Goal: Transaction & Acquisition: Purchase product/service

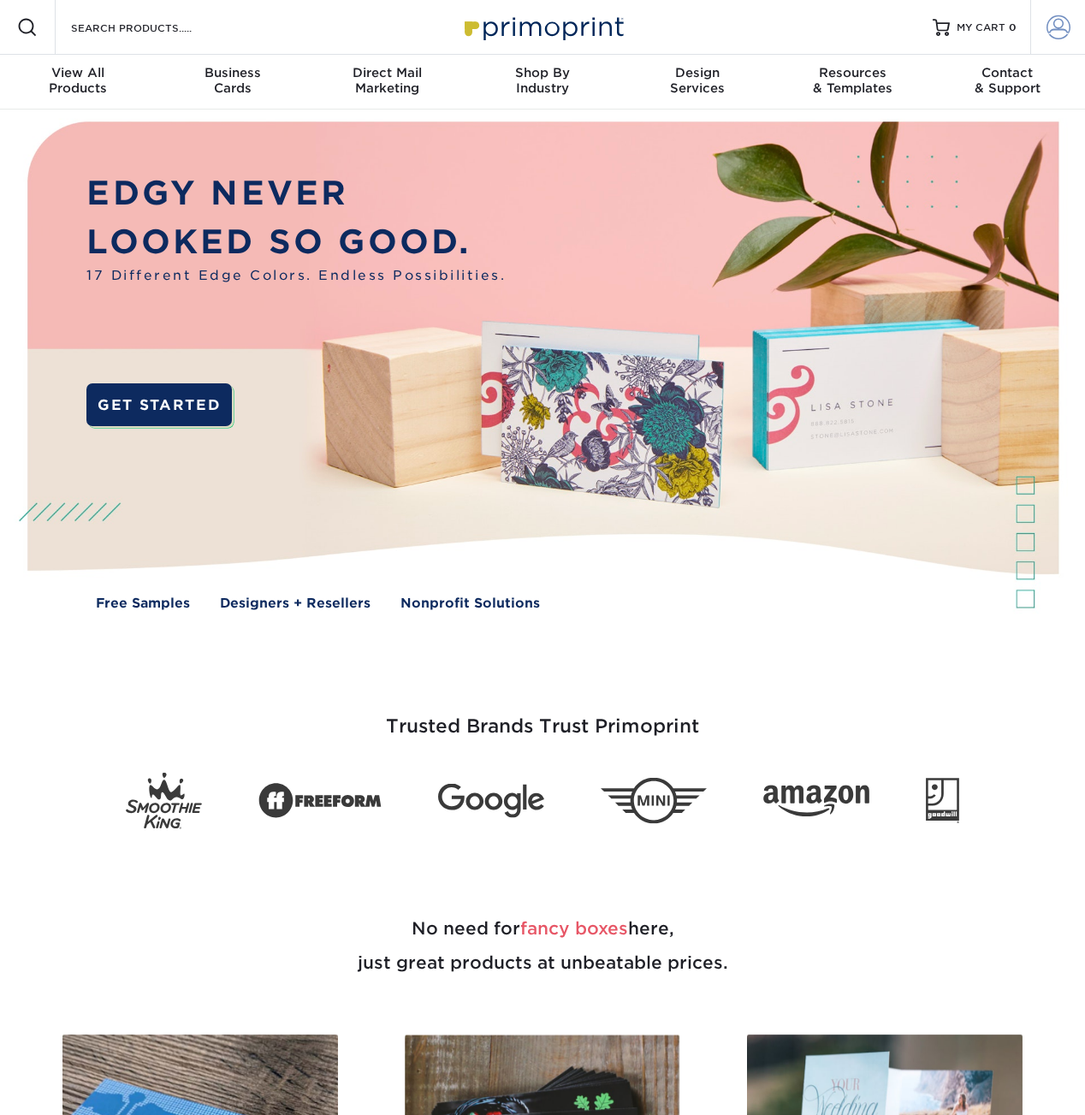
click at [1056, 30] on span at bounding box center [1059, 27] width 24 height 24
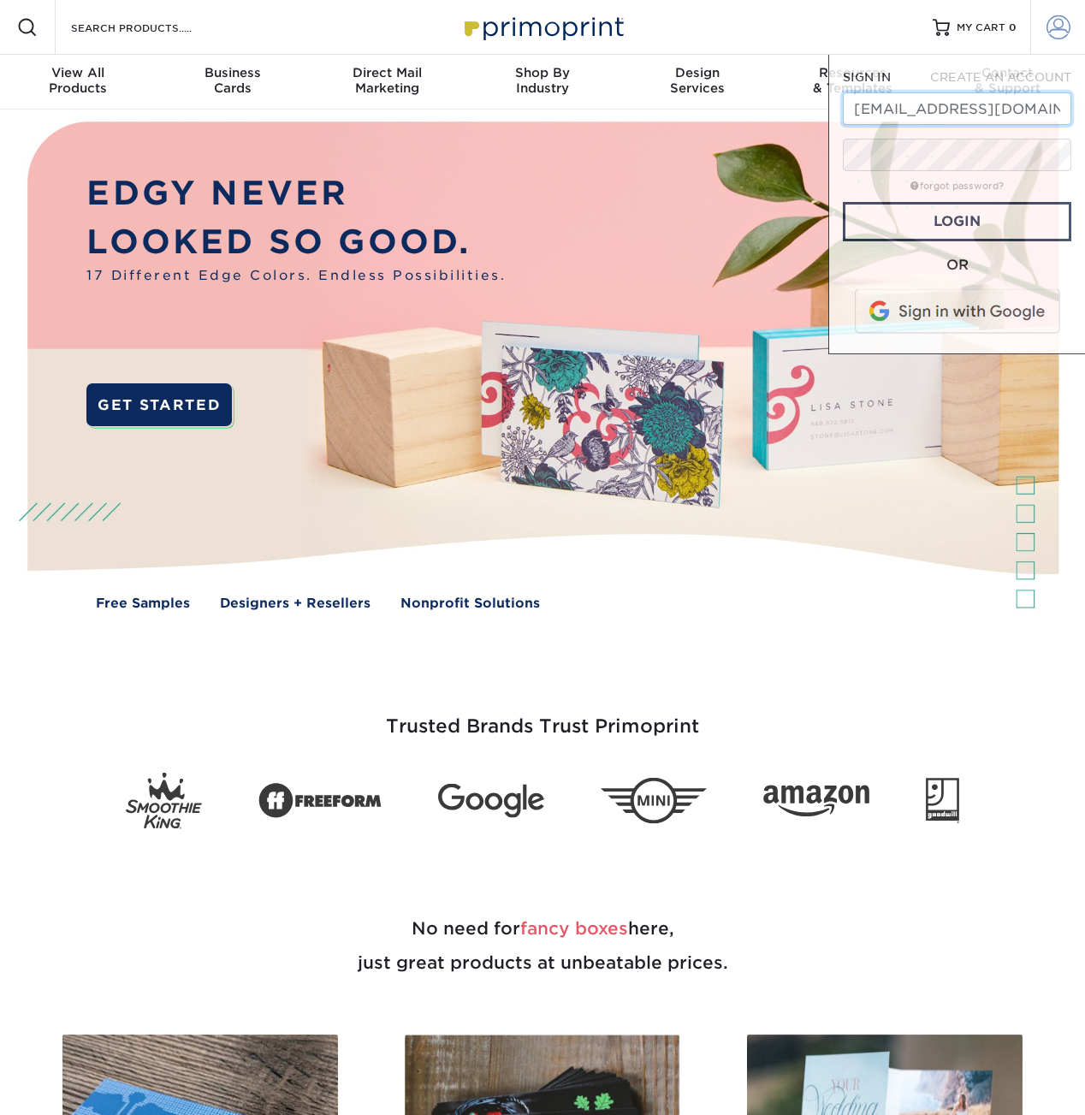
scroll to position [0, 4]
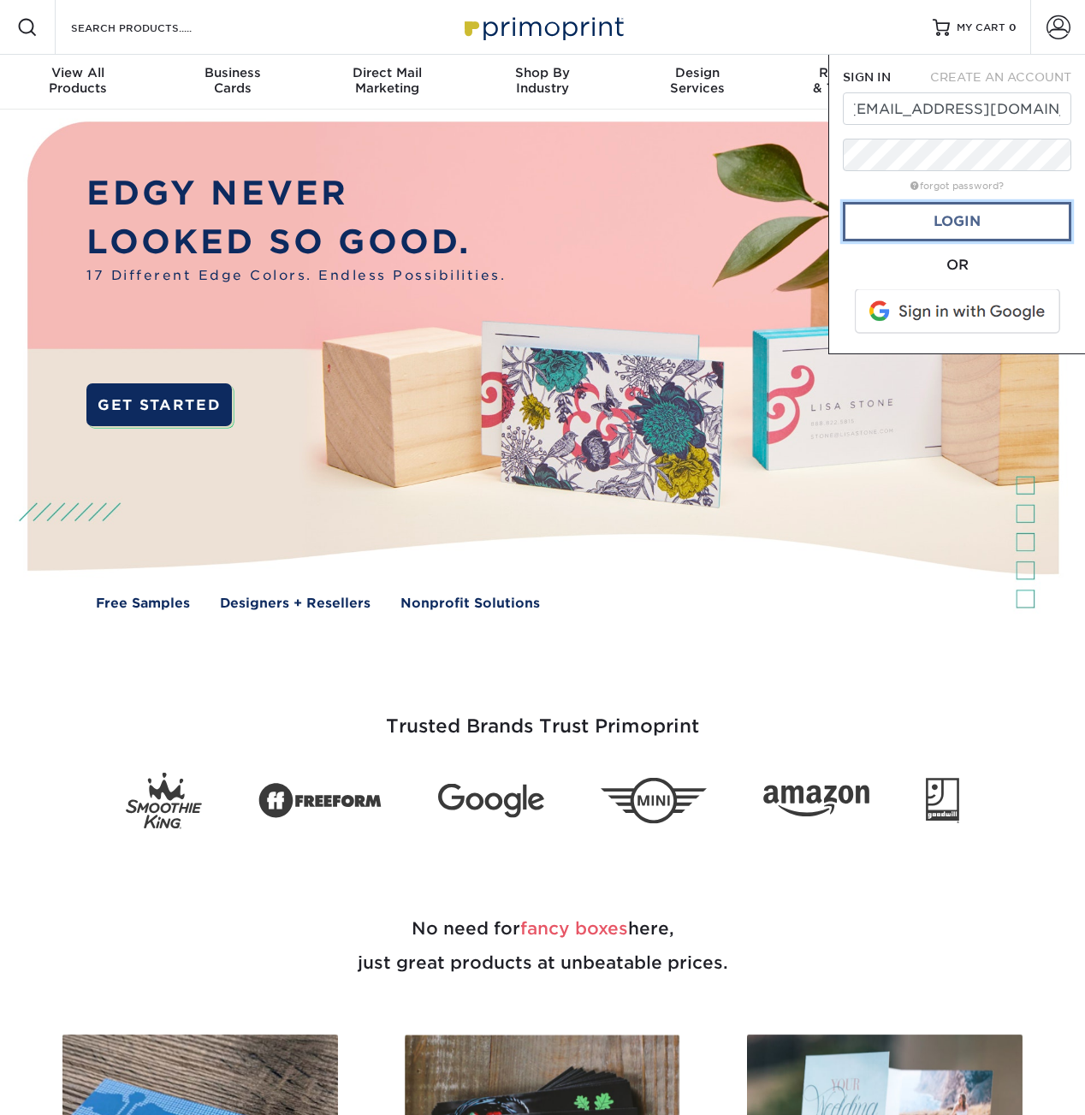
click at [1015, 217] on link "Login" at bounding box center [957, 221] width 229 height 39
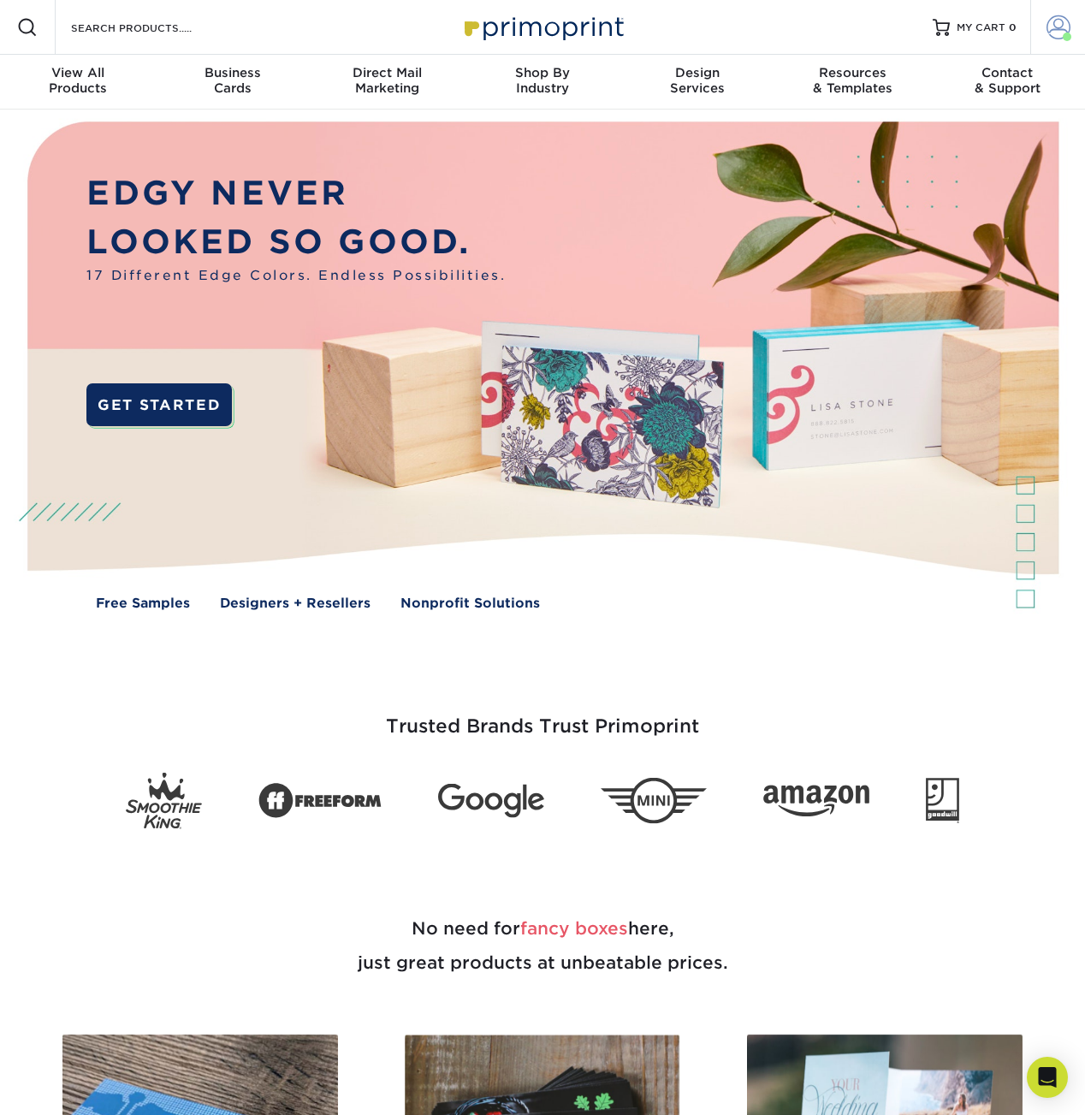
click at [1063, 33] on span at bounding box center [1059, 27] width 24 height 24
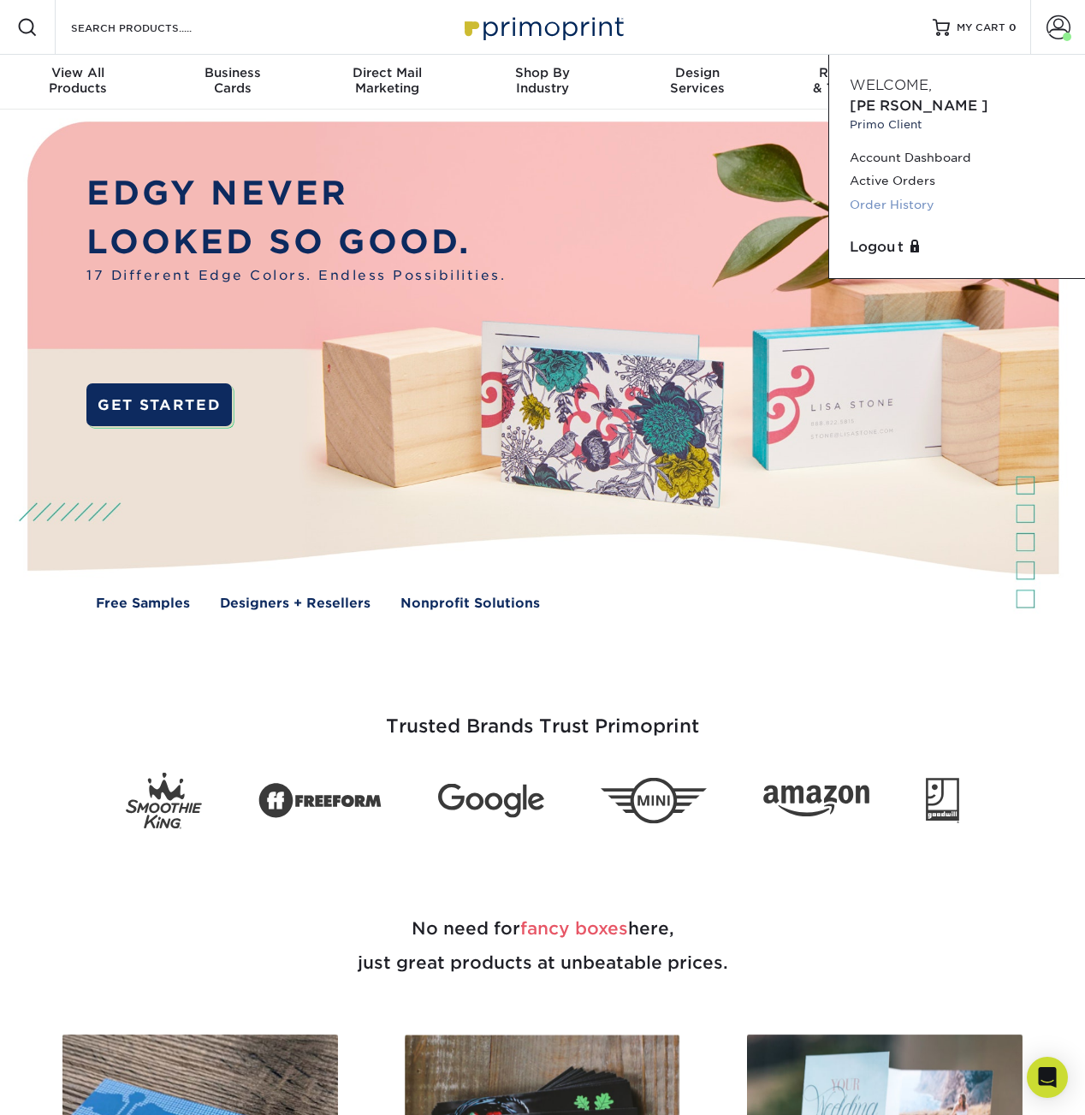
click at [892, 193] on link "Order History" at bounding box center [957, 204] width 215 height 23
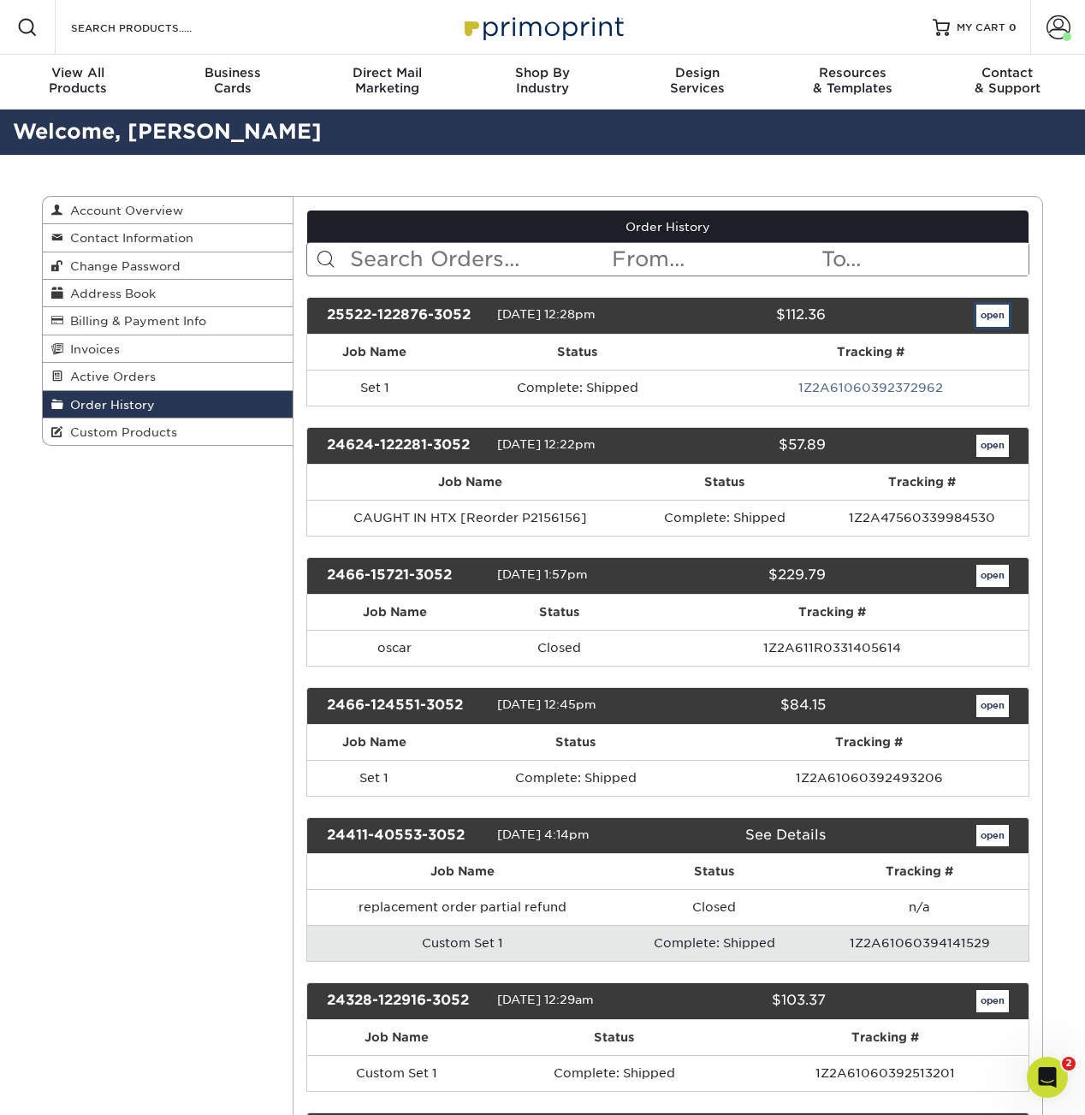
click at [1004, 312] on link "open" at bounding box center [993, 316] width 33 height 22
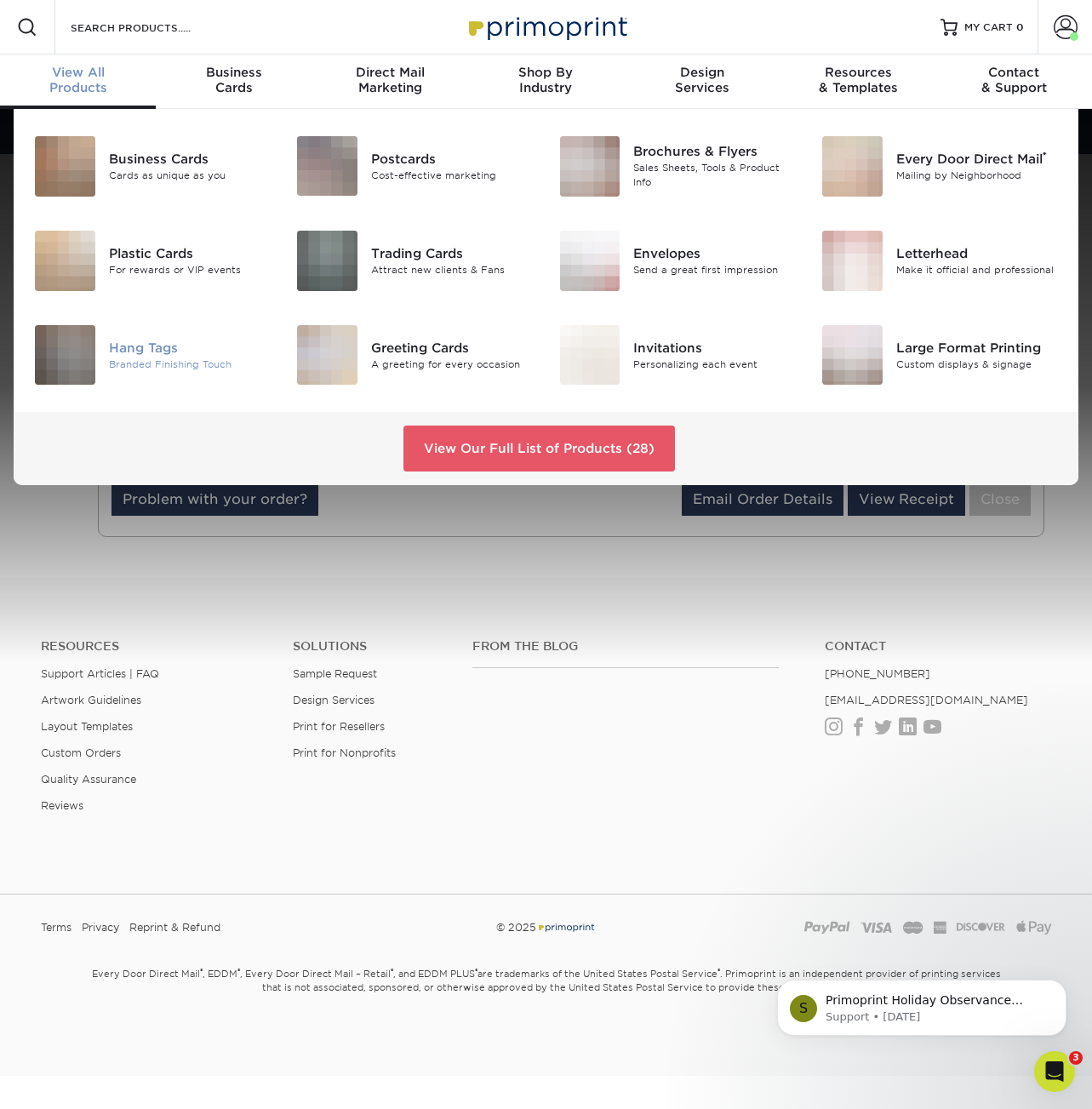
click at [164, 341] on div "Hang Tags" at bounding box center [191, 348] width 163 height 19
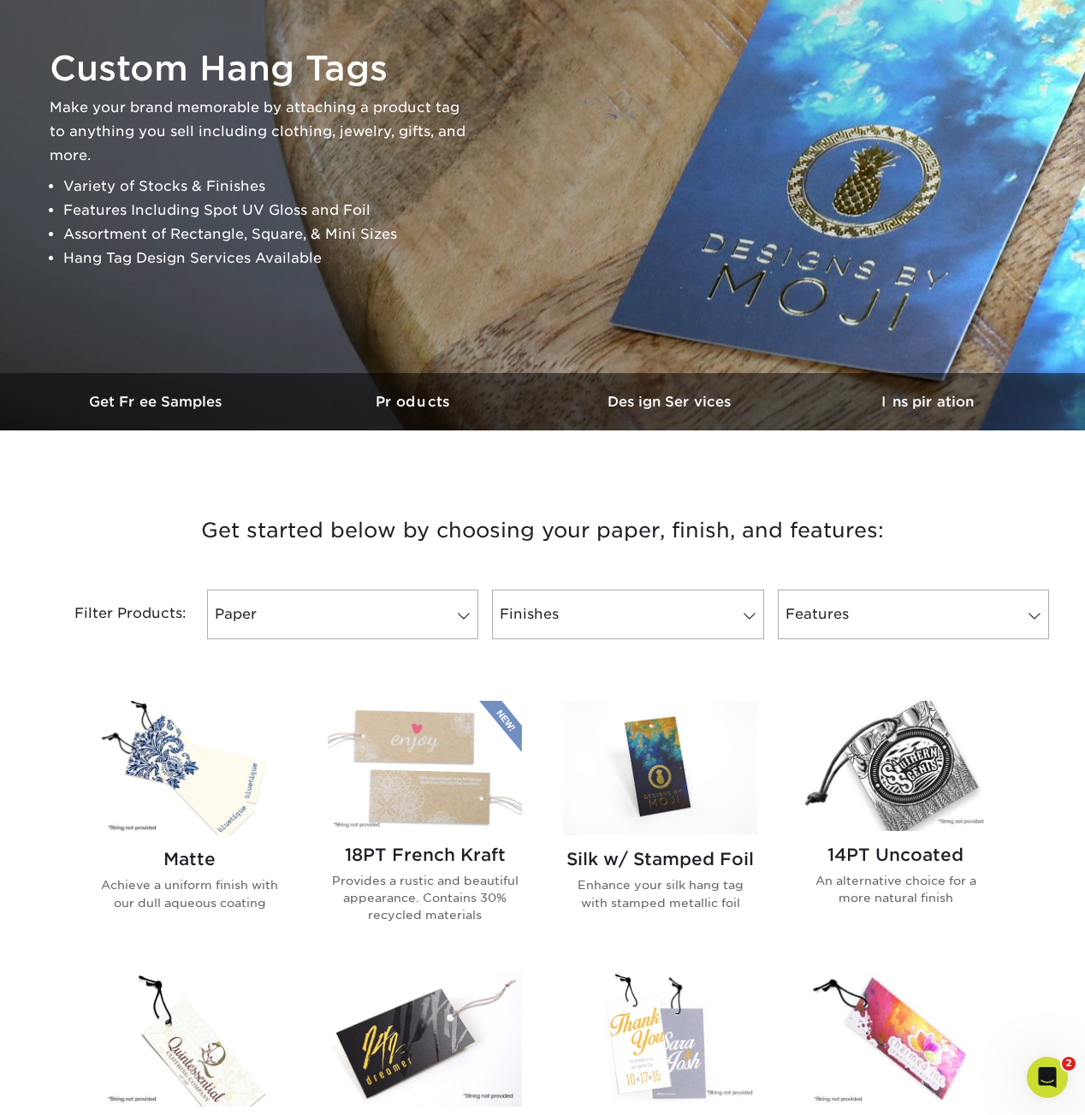
click at [948, 731] on img at bounding box center [896, 765] width 194 height 129
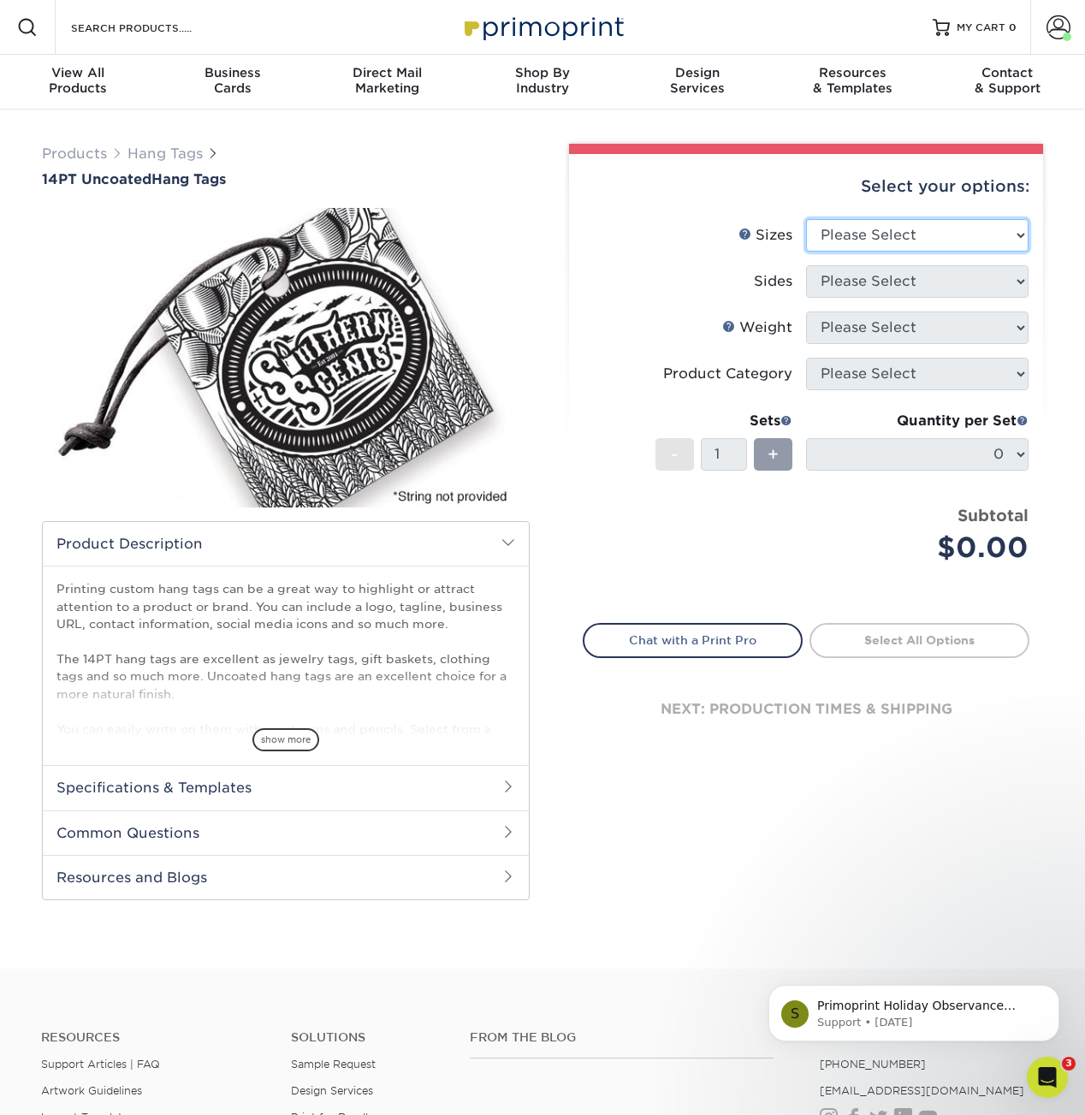
select select "2.50x2.50"
click option "2.5" x 2.5"" at bounding box center [0, 0] width 0 height 0
select select "13abbda7-1d64-4f25-8bb2-c179b224825d"
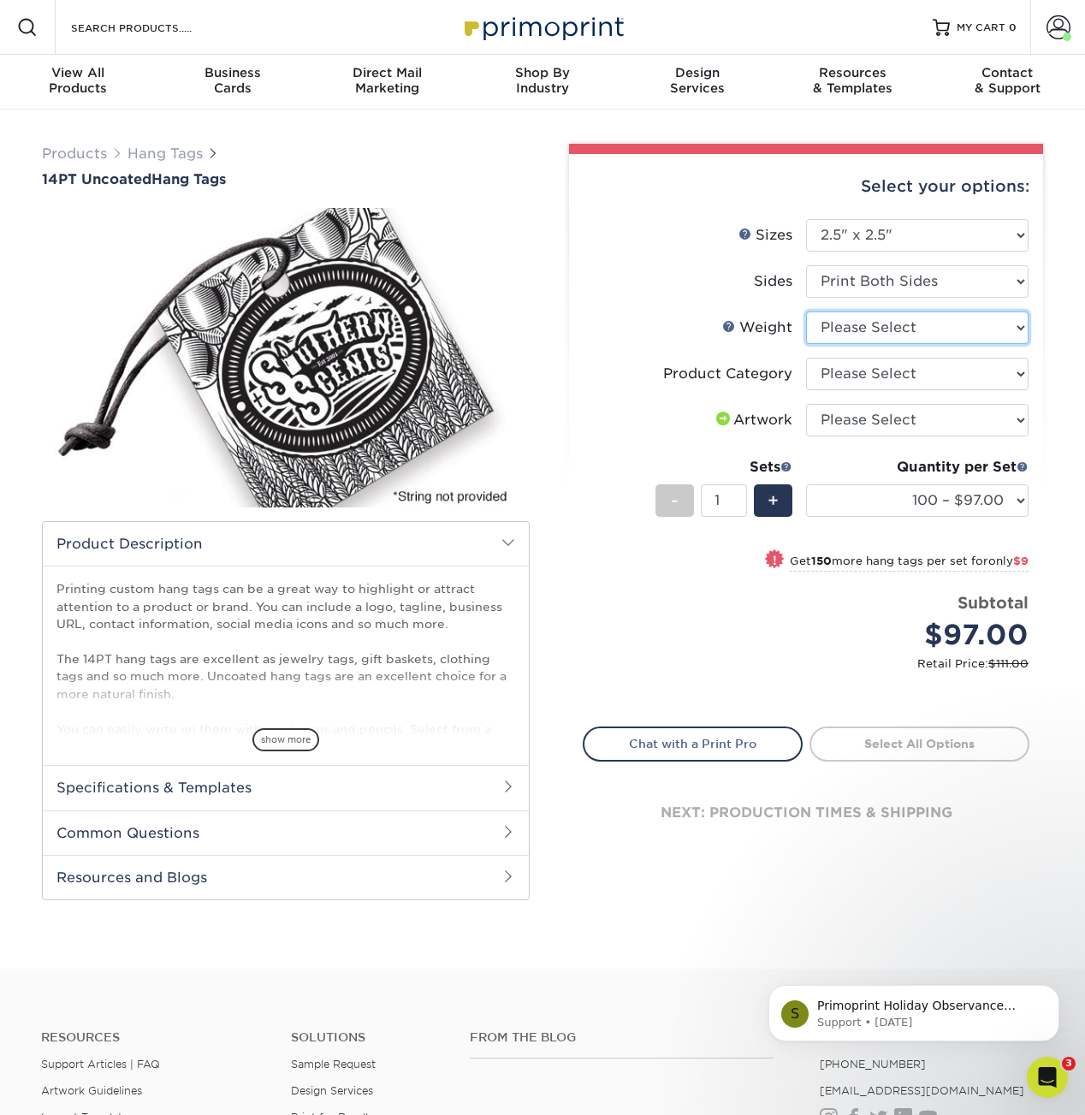
select select "14PT Uncoated"
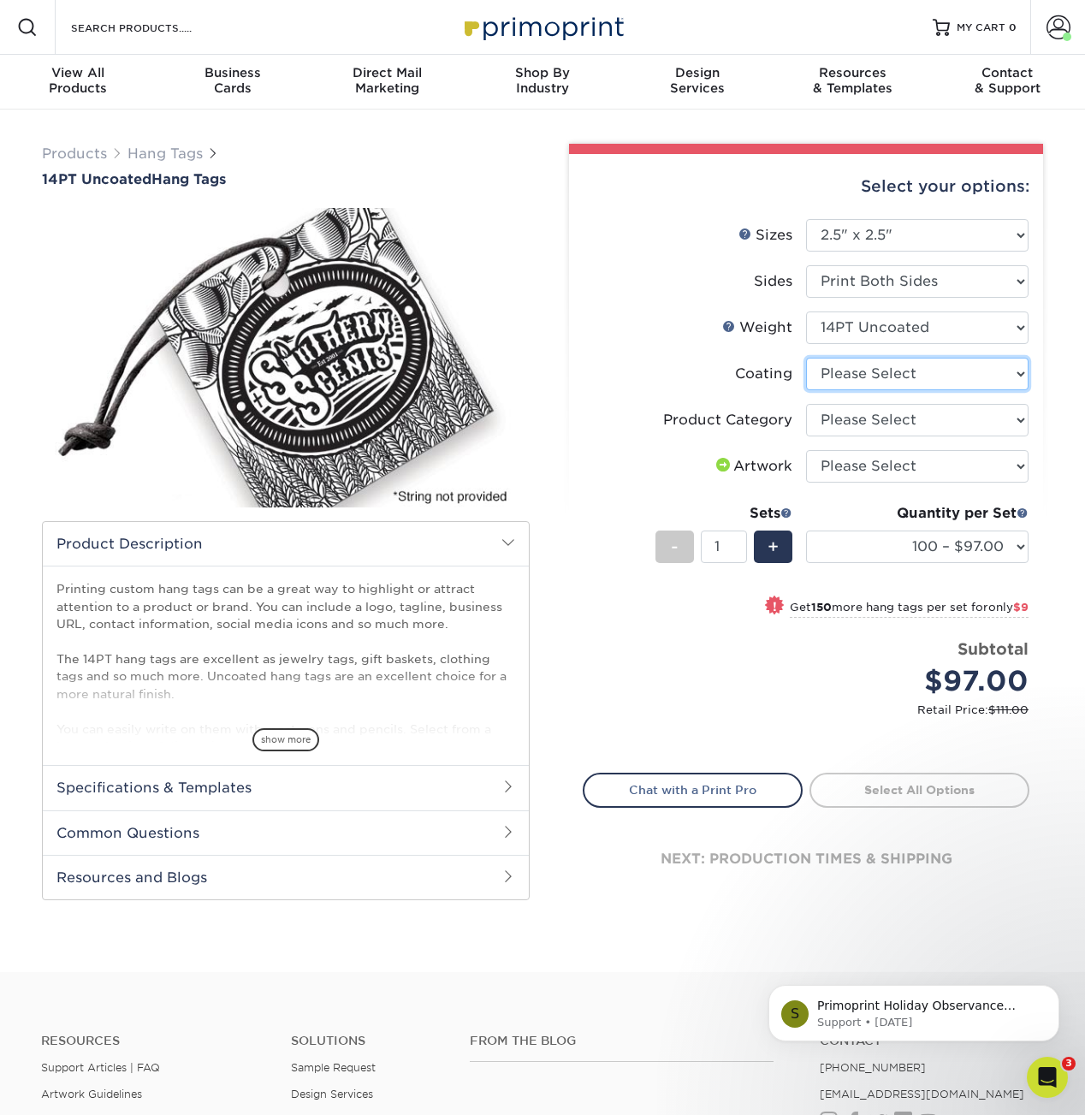
select select "3e7618de-abca-4bda-9f97-8b9129e913d8"
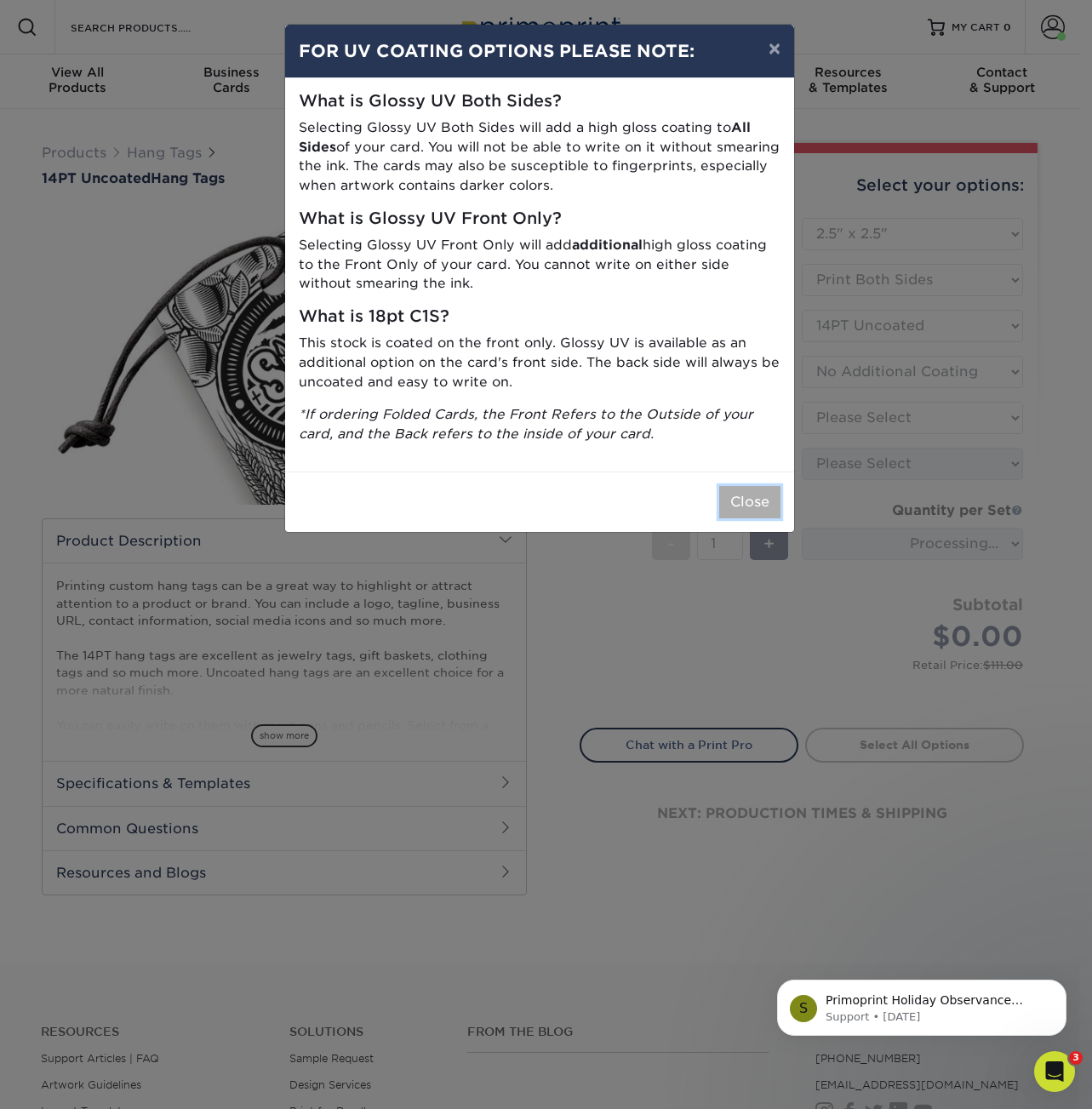
click at [766, 494] on button "Close" at bounding box center [750, 502] width 62 height 33
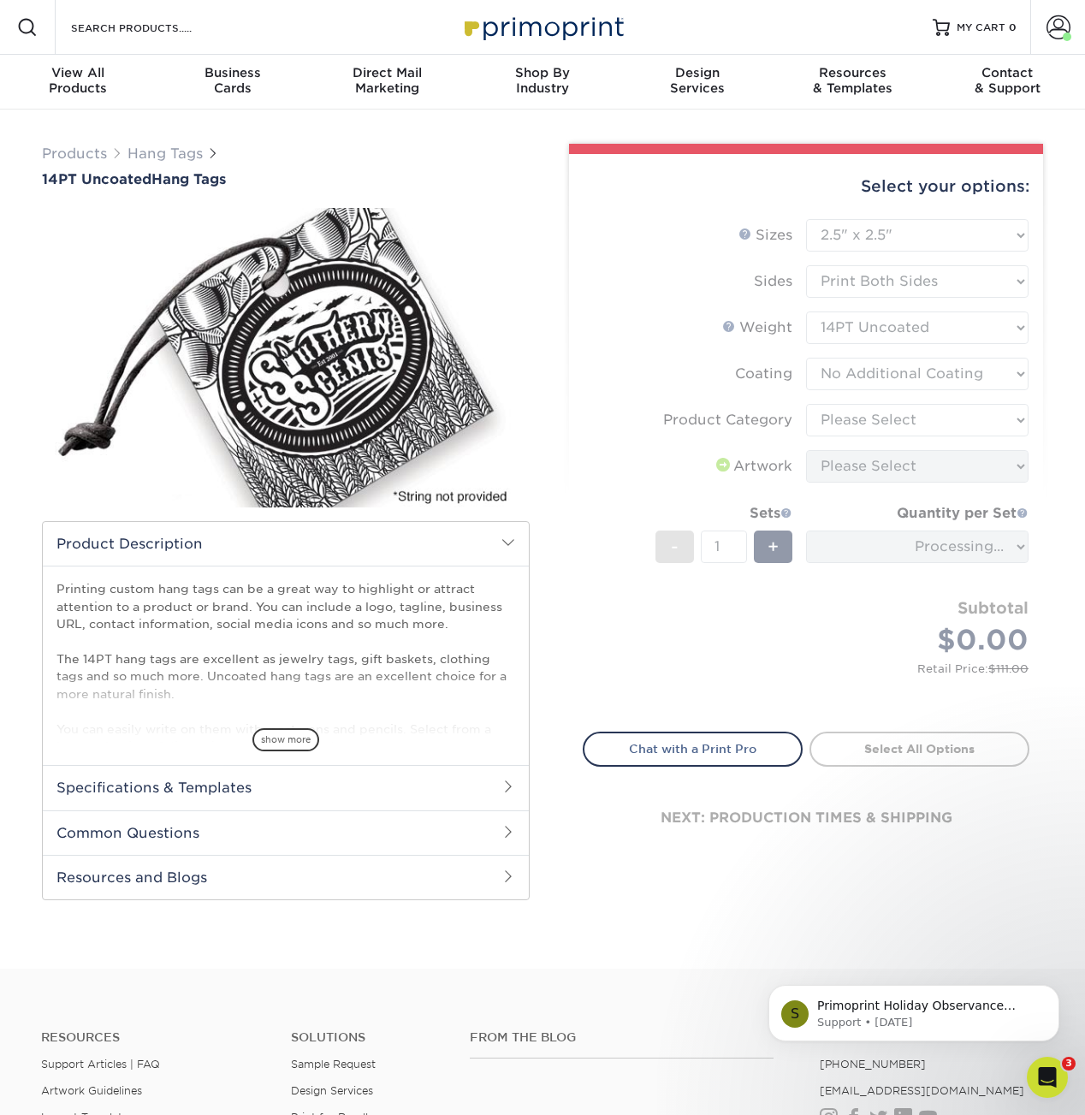
click at [953, 465] on form "Sizes Help Sizes Please Select 1.5" x 3.5" 1.75" x 3.5" 2" x 2" 2" x 3.5" 2" x …" at bounding box center [806, 465] width 447 height 493
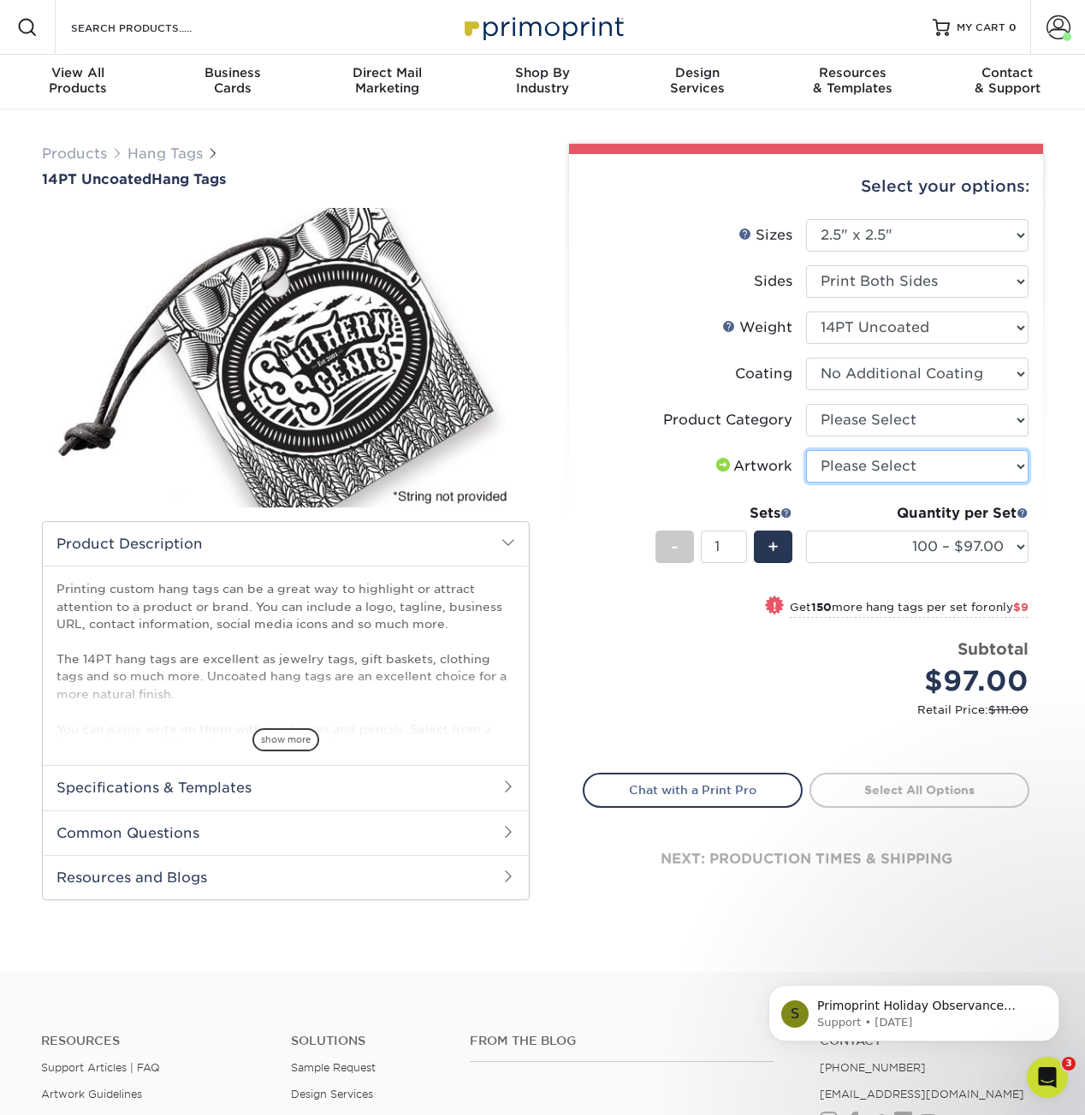
select select "upload"
click option "I will upload files" at bounding box center [0, 0] width 0 height 0
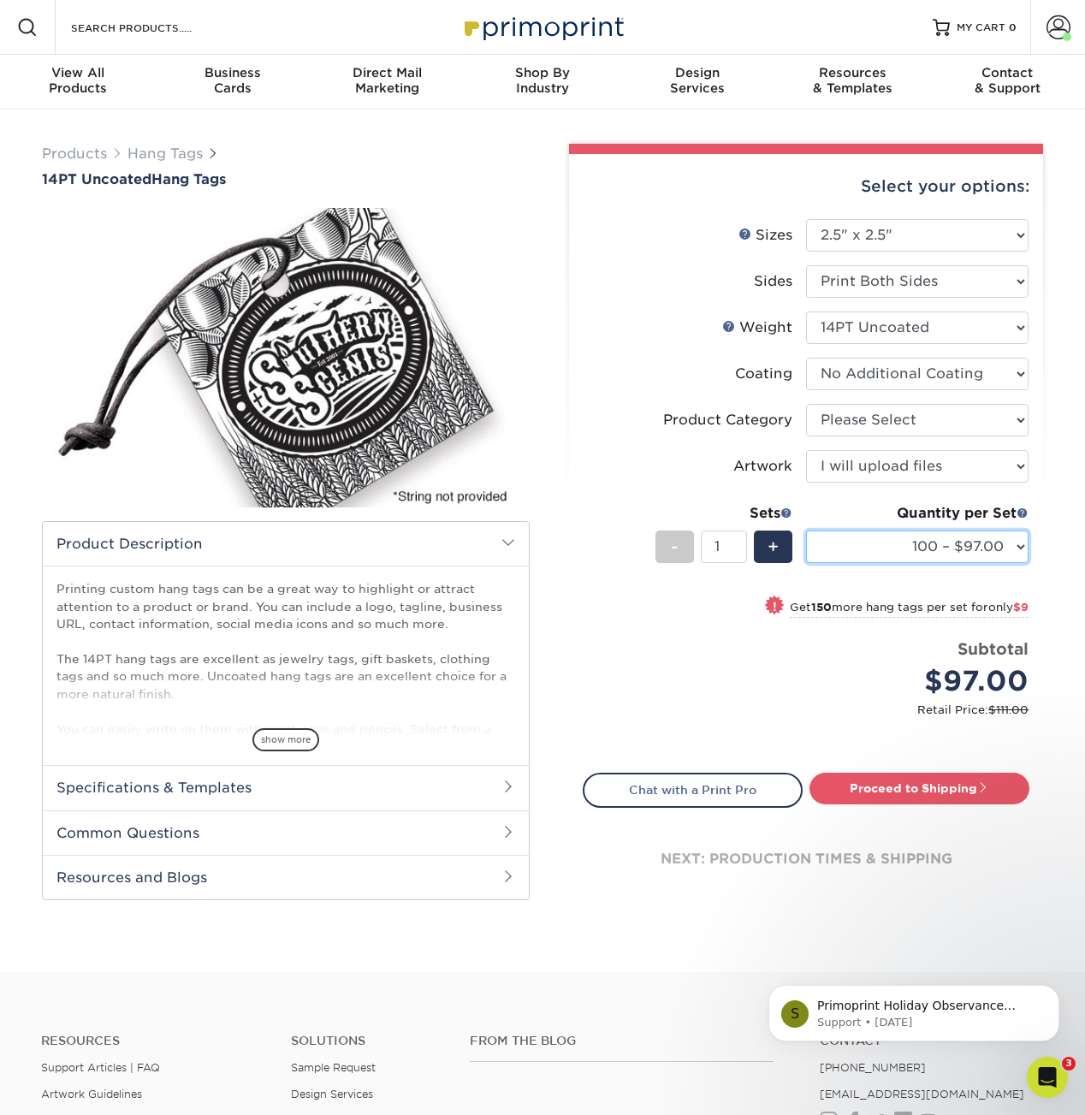
select select "500 – $115.00"
click option "500 – $115.00" at bounding box center [0, 0] width 0 height 0
select select "32d3c223-f82c-492b-b915-ba065a00862f"
select select "-1"
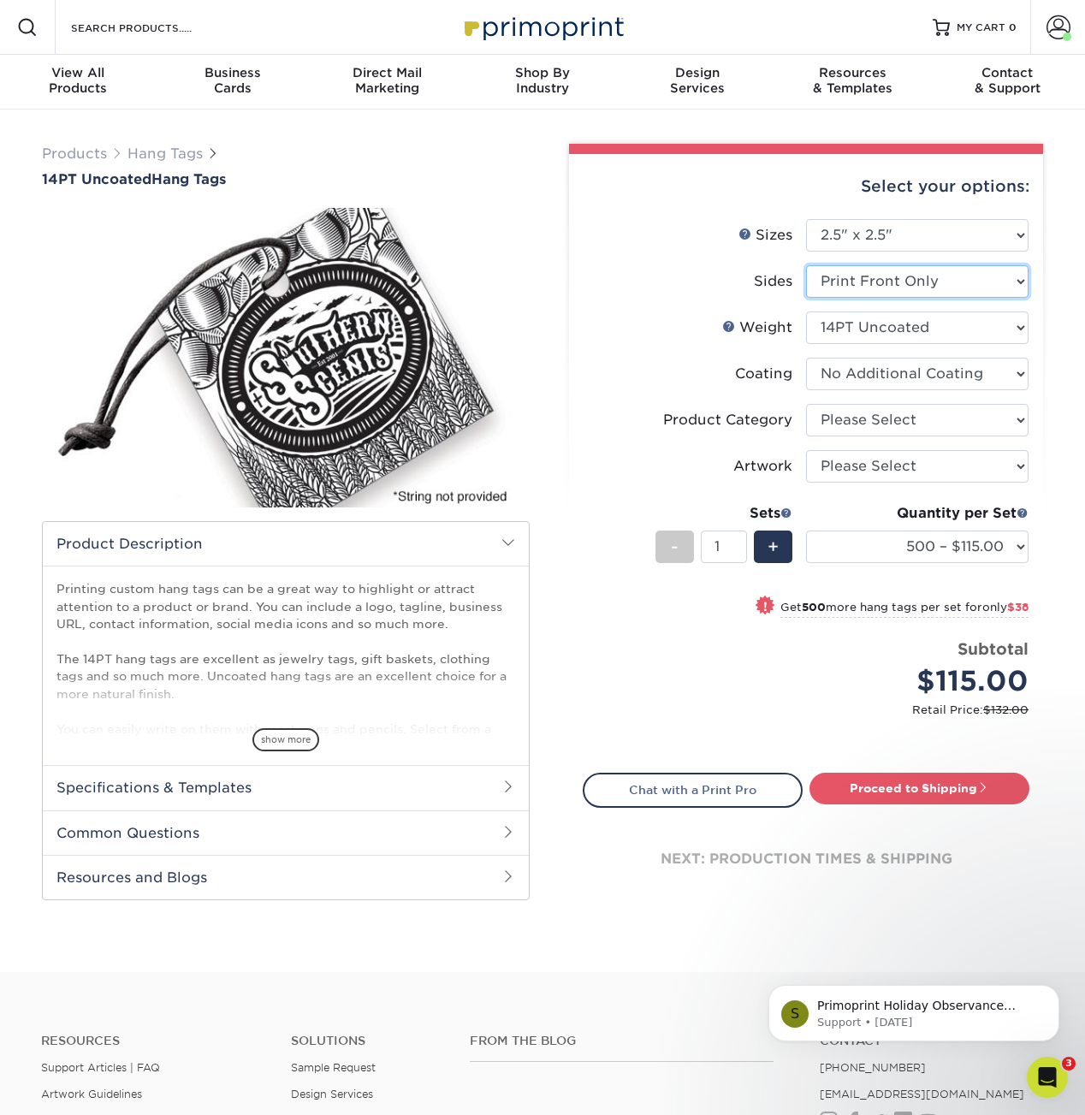
select select "-1"
click at [806, 265] on select "Please Select Print Both Sides Print Front Only" at bounding box center [917, 281] width 223 height 33
select select "13abbda7-1d64-4f25-8bb2-c179b224825d"
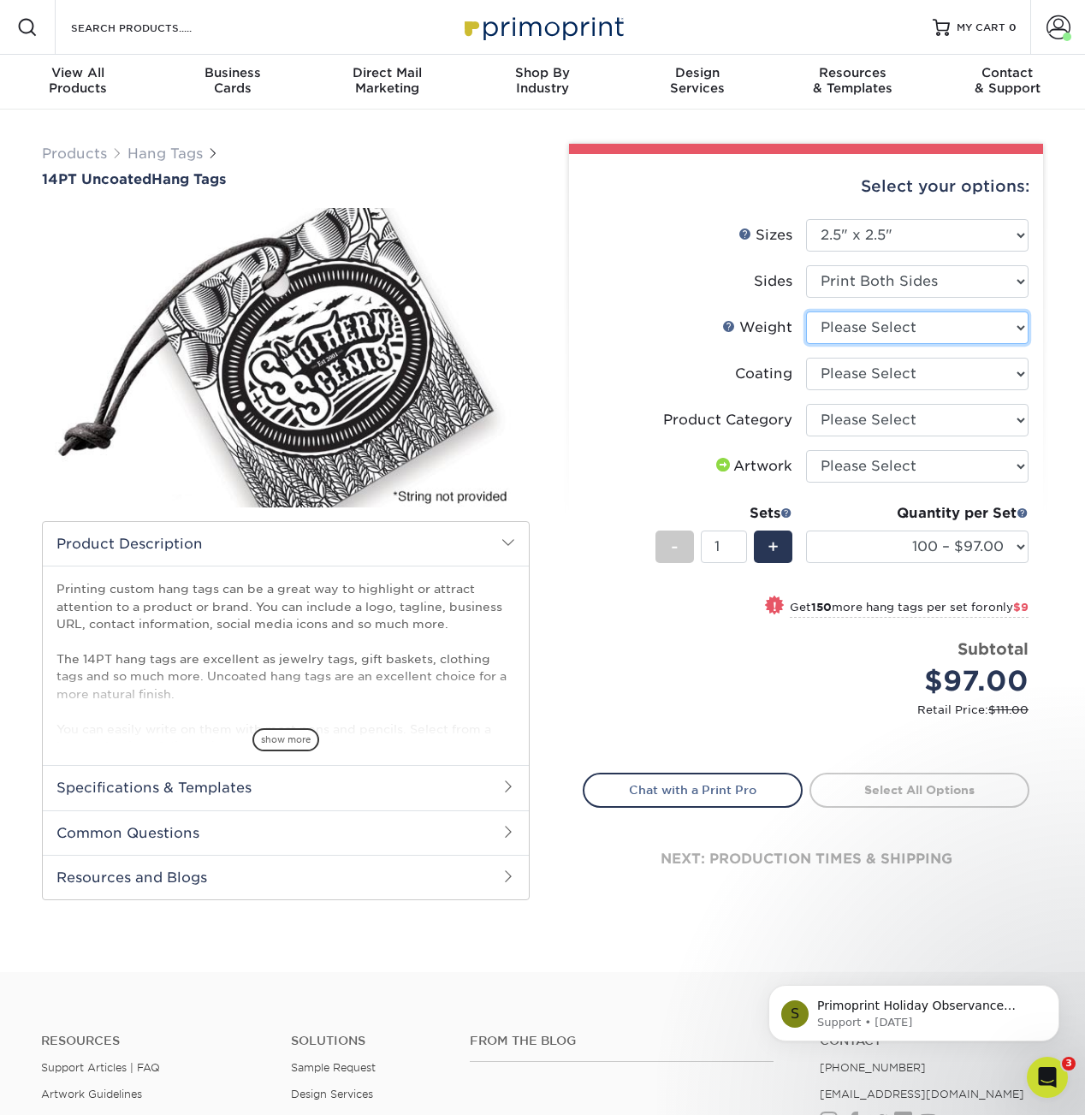
select select "14PT Uncoated"
select select "3e7618de-abca-4bda-9f97-8b9129e913d8"
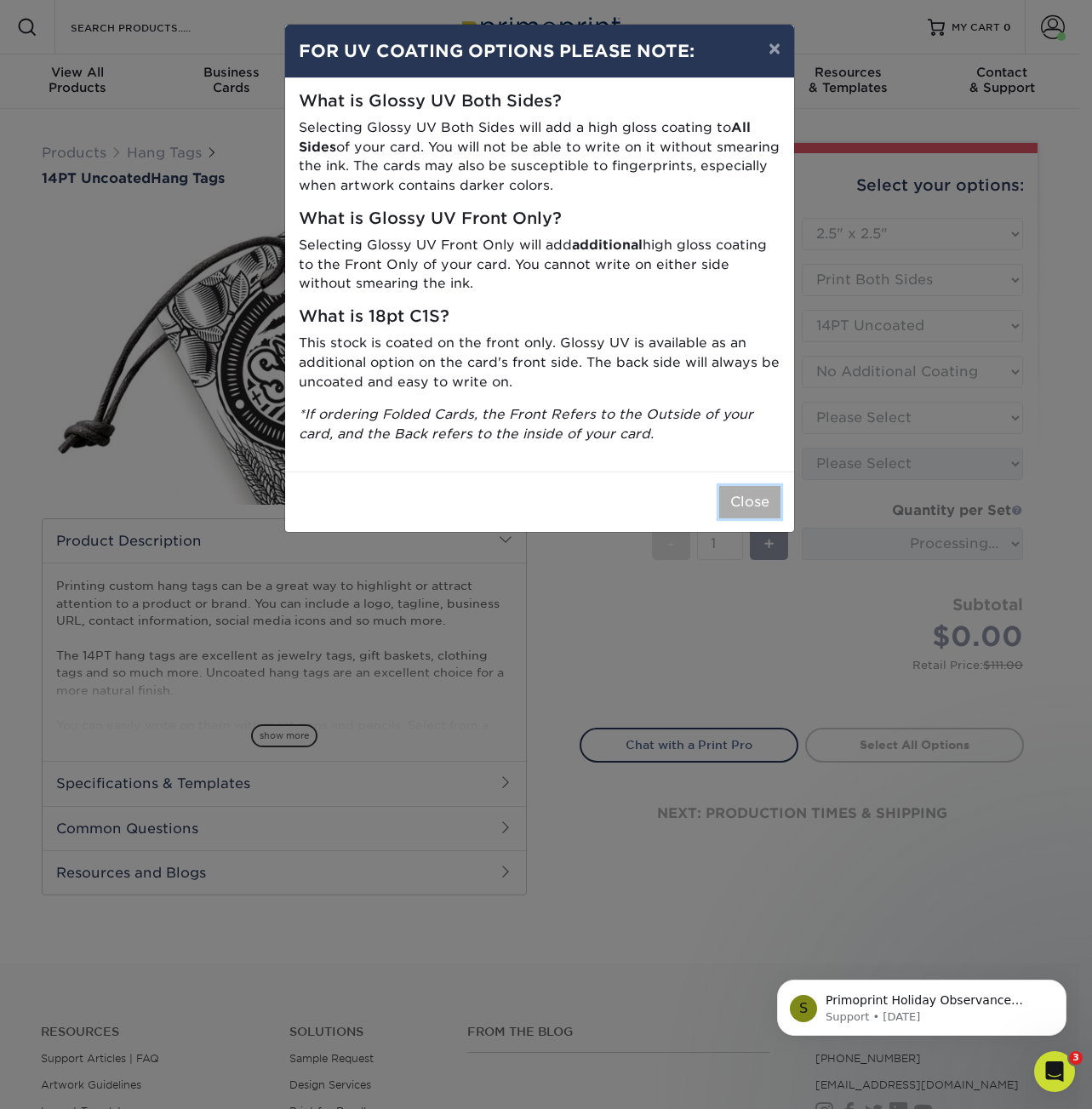
click at [724, 499] on button "Close" at bounding box center [750, 502] width 62 height 33
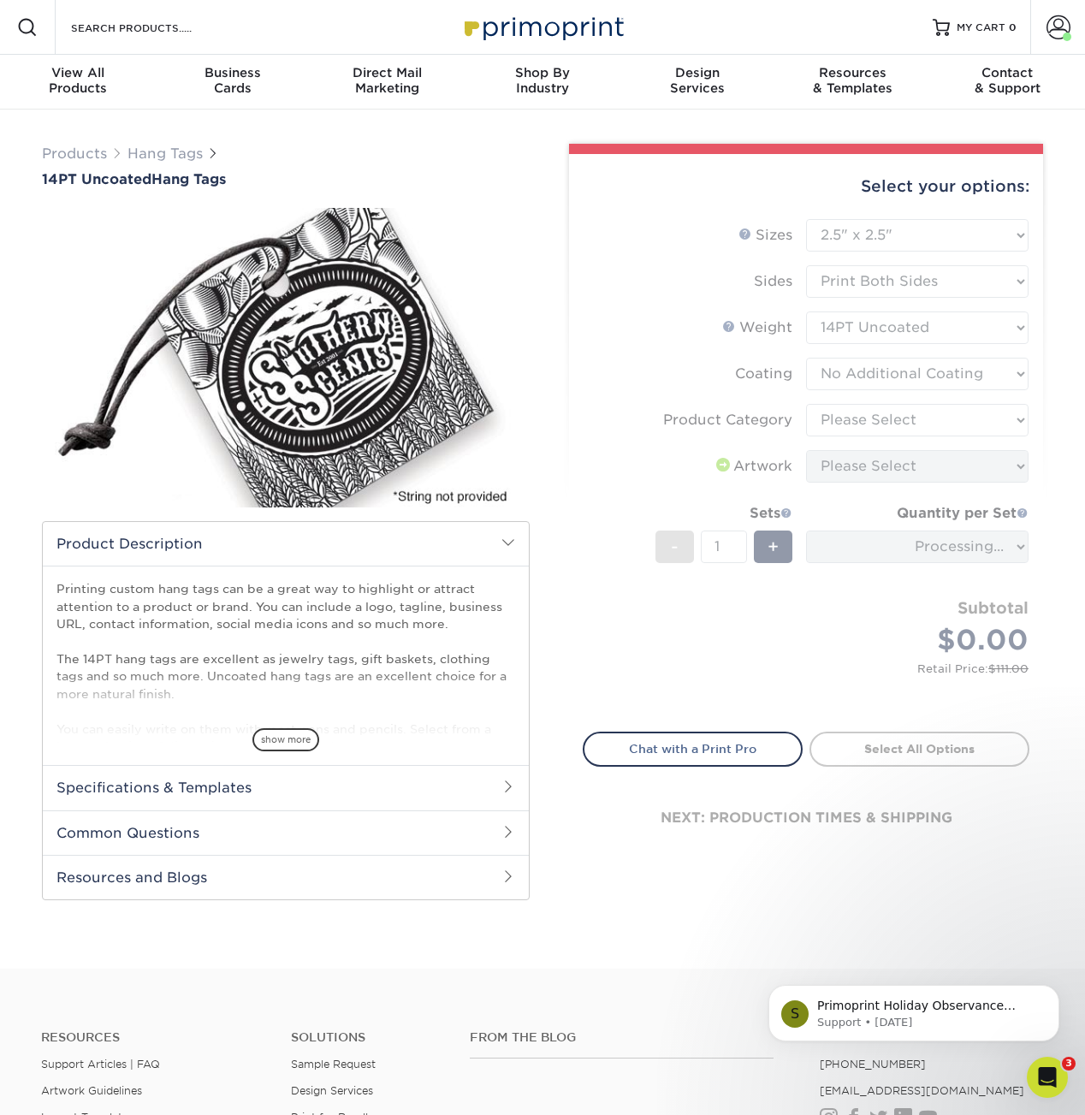
click at [909, 419] on form "Sizes Help Sizes Please Select 1.5" x 3.5" 1.75" x 3.5" 2" x 2" 2" x 3.5" 2" x …" at bounding box center [806, 465] width 447 height 493
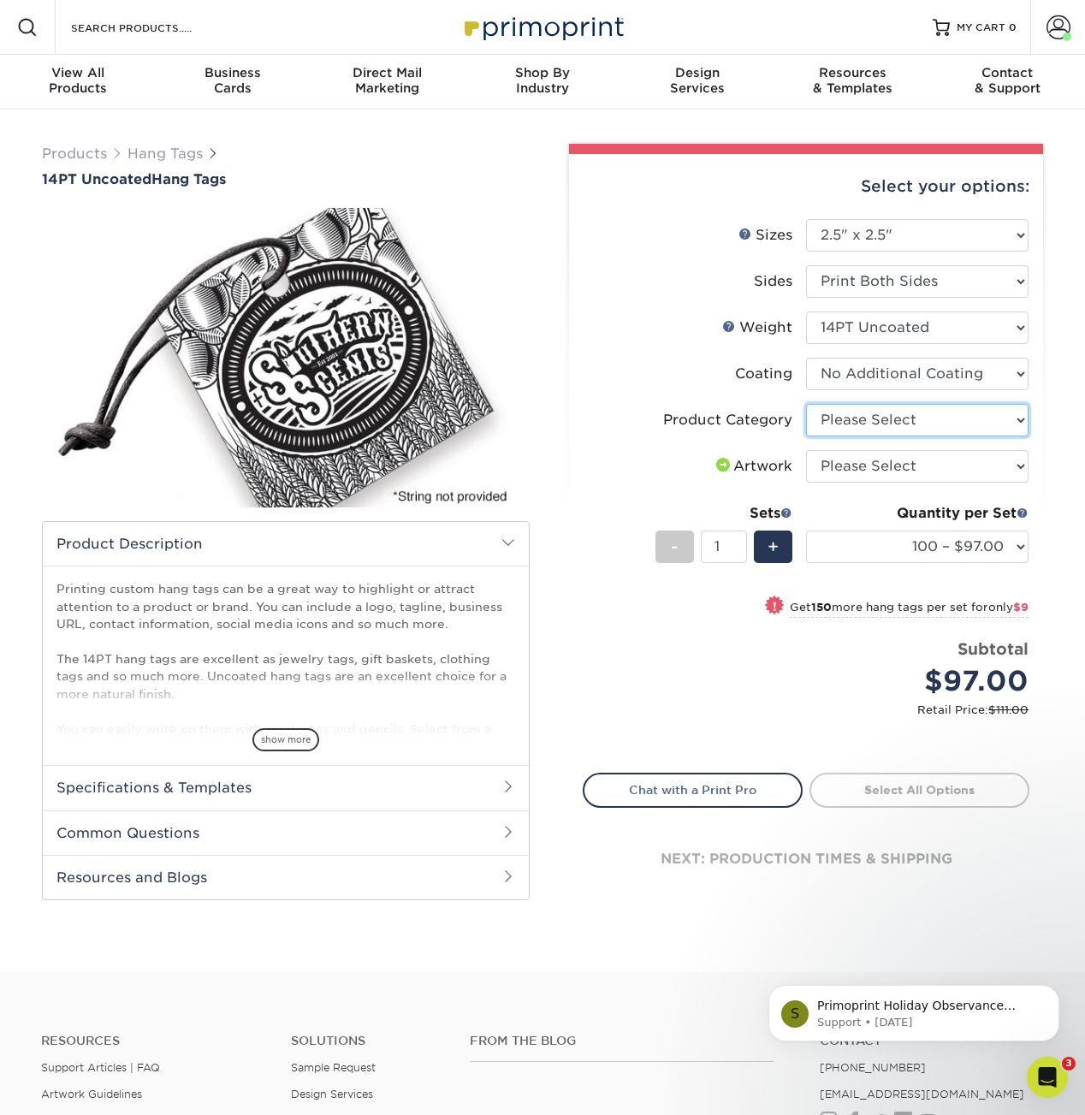
select select "428aa75b-4ae7-4398-9e0a-74f4b33909ed"
click option "Hang Tags" at bounding box center [0, 0] width 0 height 0
select select "upload"
click option "I will upload files" at bounding box center [0, 0] width 0 height 0
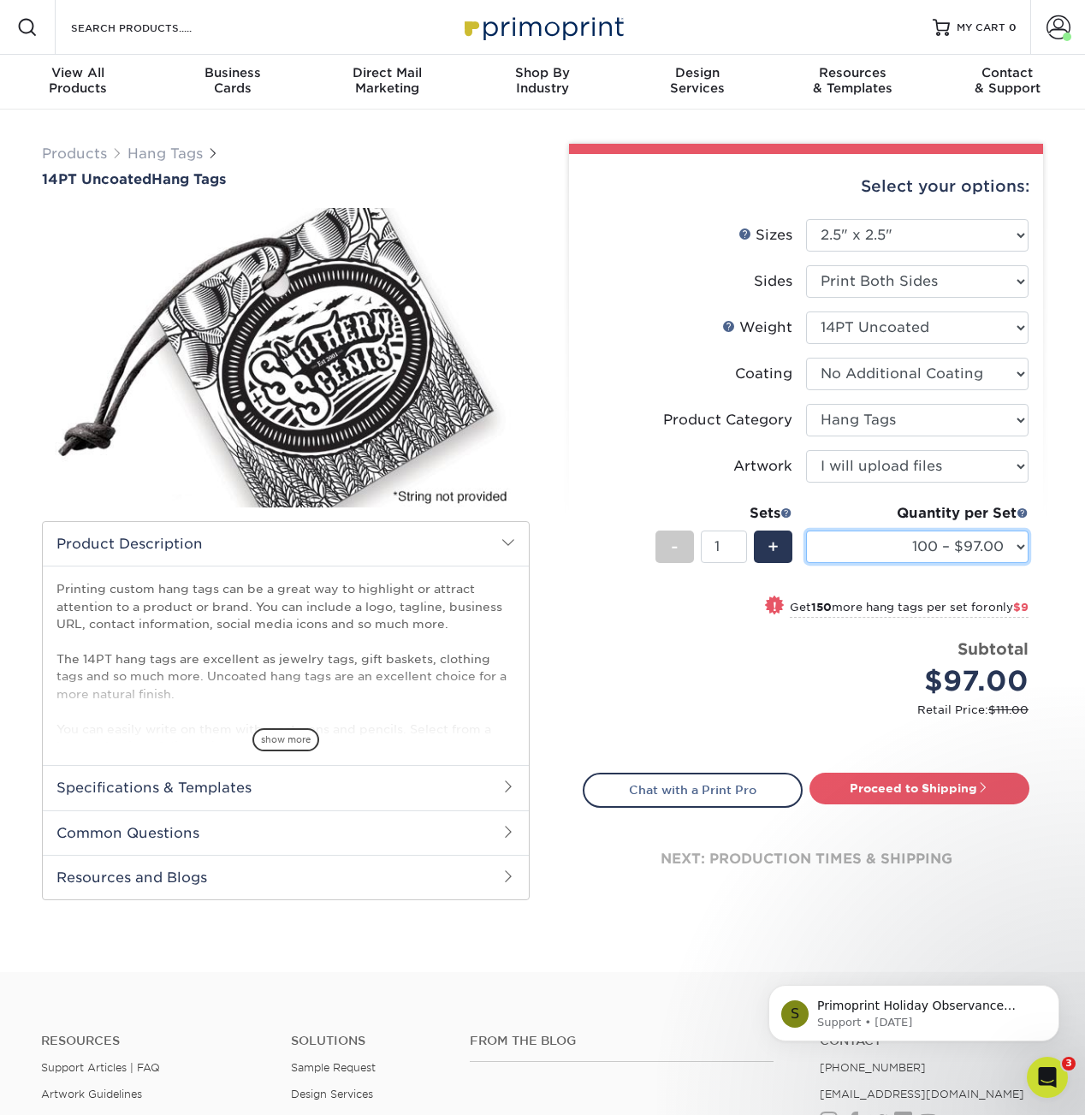
select select "500 – $115.00"
click option "500 – $115.00" at bounding box center [0, 0] width 0 height 0
